Goal: Information Seeking & Learning: Learn about a topic

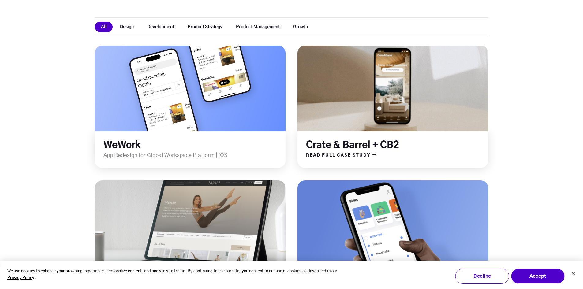
scroll to position [153, 0]
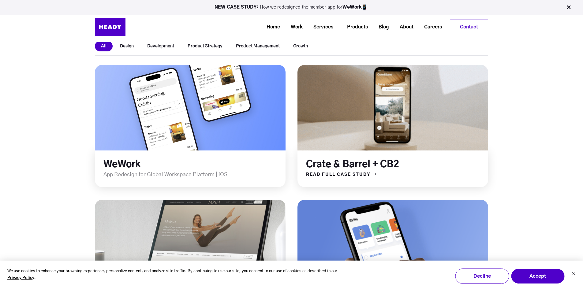
click at [403, 110] on link at bounding box center [392, 107] width 229 height 103
click at [364, 128] on link at bounding box center [392, 107] width 229 height 103
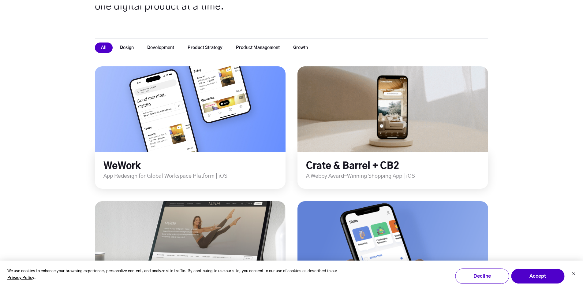
scroll to position [304, 0]
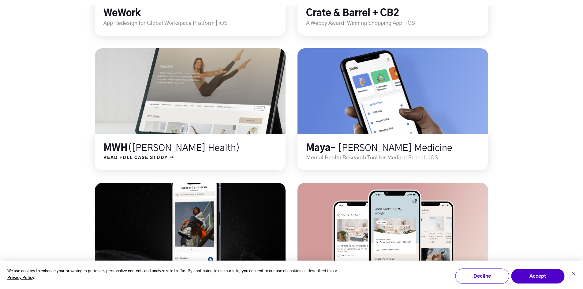
click at [212, 124] on link at bounding box center [190, 91] width 229 height 103
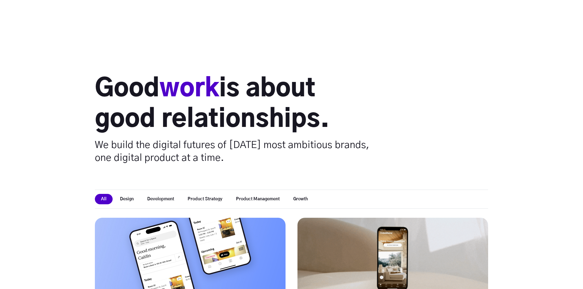
scroll to position [254, 0]
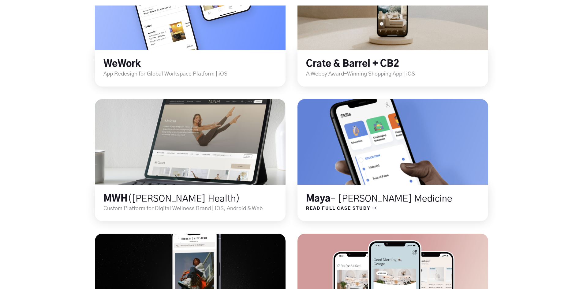
click at [443, 161] on link at bounding box center [392, 142] width 229 height 103
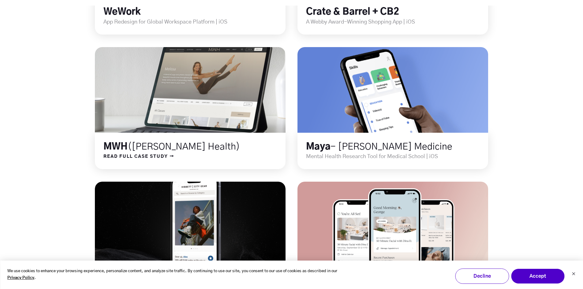
scroll to position [457, 0]
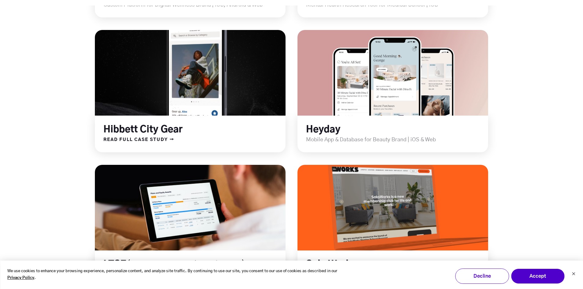
click at [209, 85] on link at bounding box center [190, 72] width 229 height 103
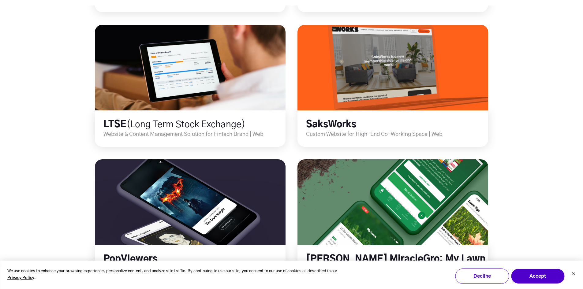
scroll to position [610, 0]
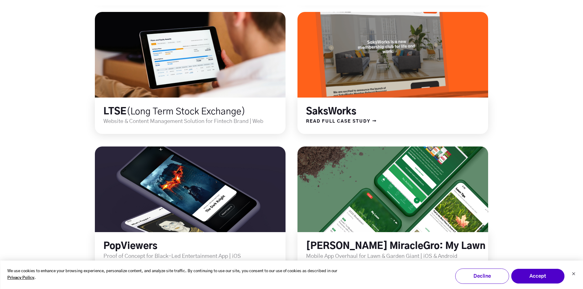
click at [400, 95] on link at bounding box center [392, 54] width 229 height 103
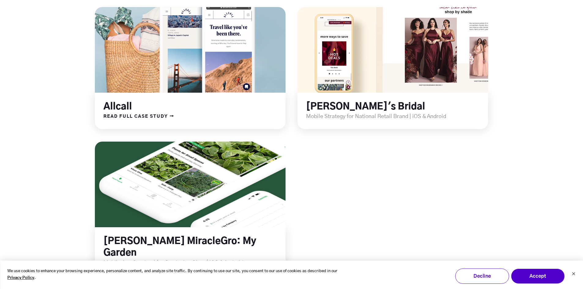
scroll to position [885, 0]
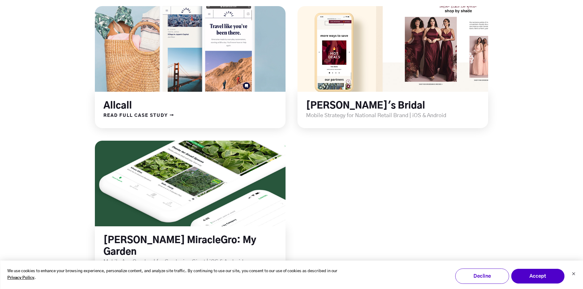
click at [232, 80] on link at bounding box center [190, 49] width 229 height 103
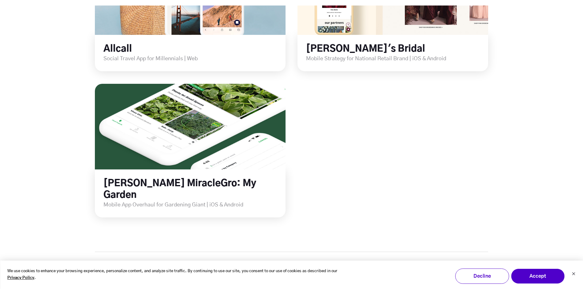
scroll to position [1038, 0]
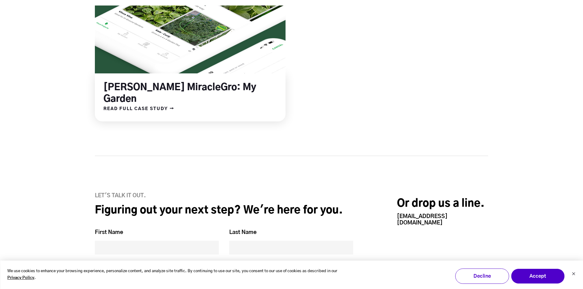
click at [216, 47] on link at bounding box center [190, 30] width 229 height 103
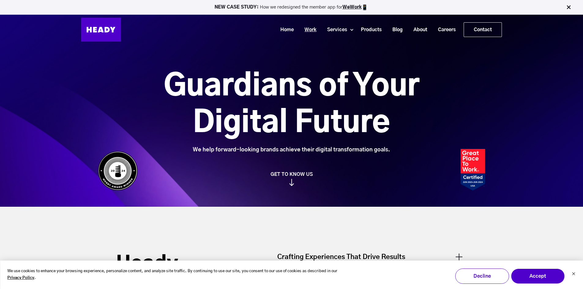
click at [310, 29] on link "Work" at bounding box center [308, 29] width 23 height 11
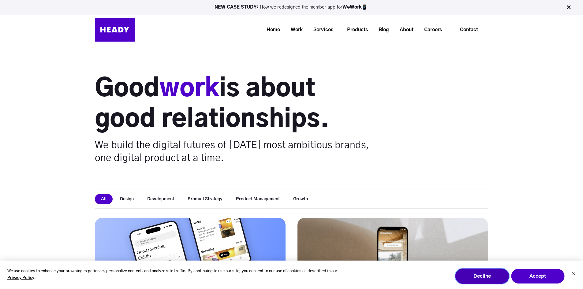
click at [482, 275] on button "Decline" at bounding box center [482, 276] width 54 height 15
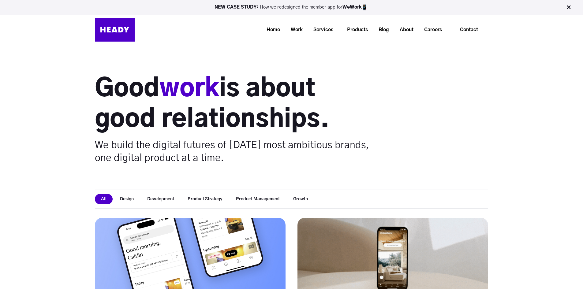
click at [170, 232] on link at bounding box center [190, 260] width 229 height 103
